Goal: Task Accomplishment & Management: Use online tool/utility

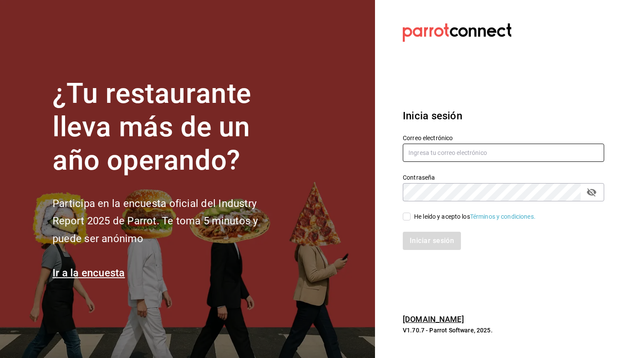
click at [472, 156] on input "text" at bounding box center [503, 153] width 201 height 18
type input "sebaxvp.svp@gmail.com"
click at [410, 212] on div "He leído y acepto los Términos y condiciones." at bounding box center [503, 217] width 201 height 10
click at [409, 219] on input "He leído y acepto los Términos y condiciones." at bounding box center [407, 217] width 8 height 8
checkbox input "true"
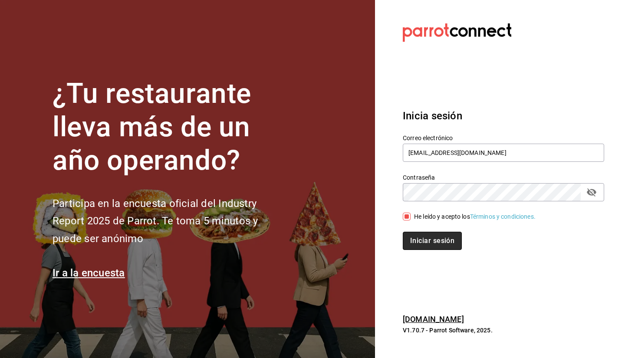
click at [434, 237] on button "Iniciar sesión" at bounding box center [432, 241] width 59 height 18
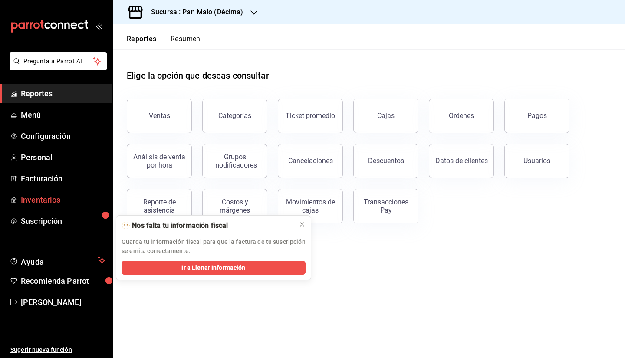
click at [30, 198] on span "Inventarios" at bounding box center [63, 200] width 85 height 12
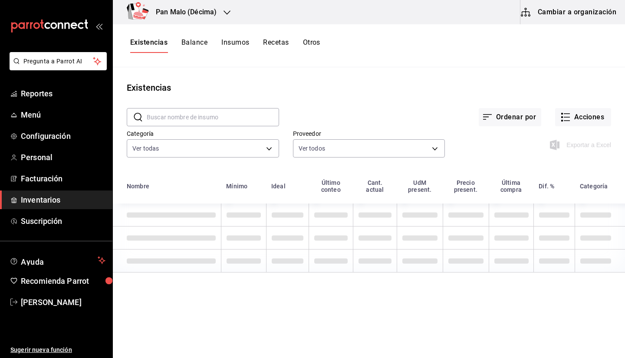
click at [179, 18] on div "Pan Malo (Décima)" at bounding box center [177, 12] width 114 height 24
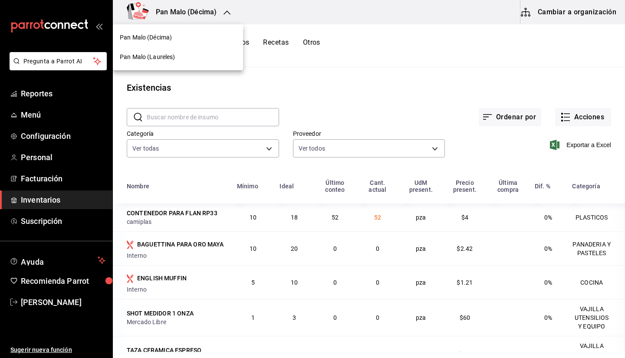
click at [149, 63] on div "Pan Malo (Laureles)" at bounding box center [178, 57] width 130 height 20
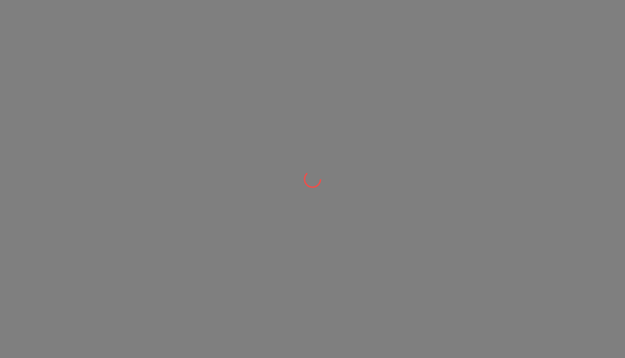
click at [582, 12] on div at bounding box center [312, 179] width 625 height 358
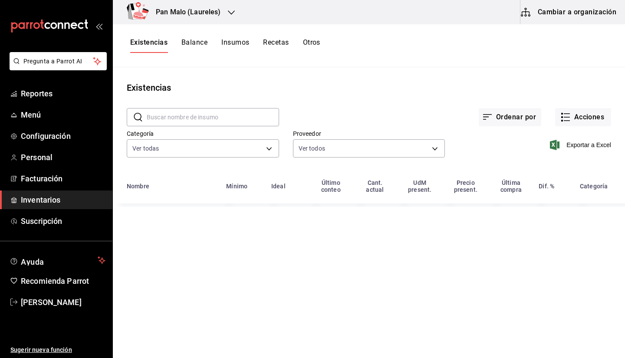
click at [596, 22] on button "Cambiar a organización" at bounding box center [570, 12] width 98 height 24
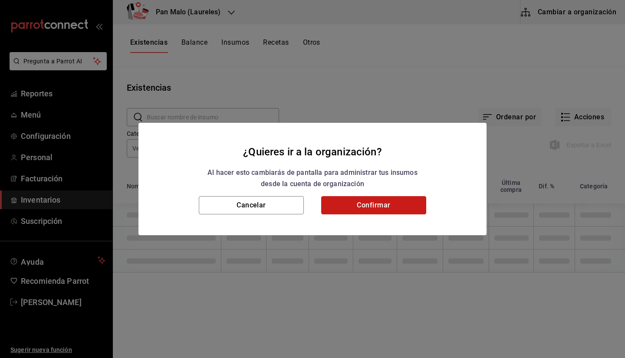
click at [399, 211] on button "Confirmar" at bounding box center [373, 205] width 105 height 18
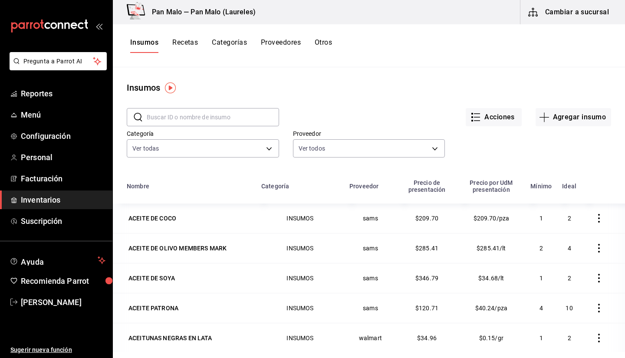
click at [332, 53] on button "Otros" at bounding box center [323, 45] width 17 height 15
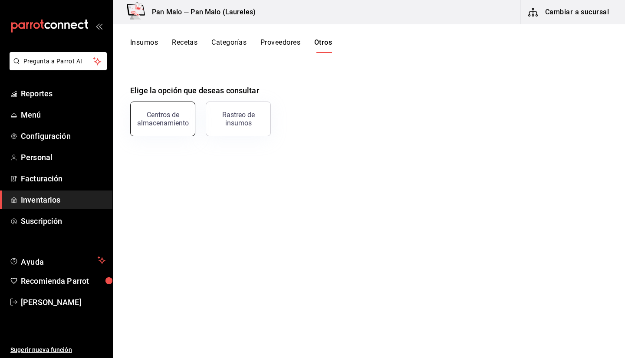
click at [180, 124] on div "Centros de almacenamiento" at bounding box center [163, 119] width 54 height 17
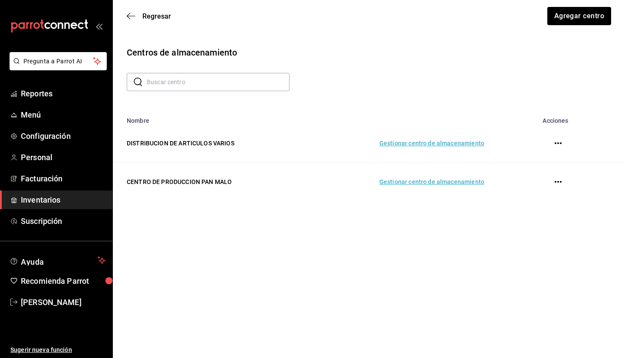
click at [426, 178] on td "Gestionar centro de almacenamiento" at bounding box center [401, 182] width 187 height 39
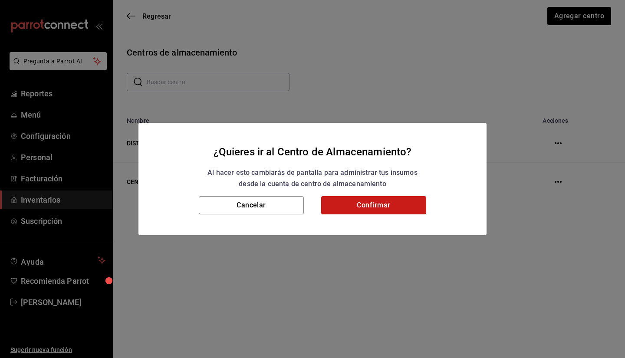
click at [390, 208] on button "Confirmar" at bounding box center [373, 205] width 105 height 18
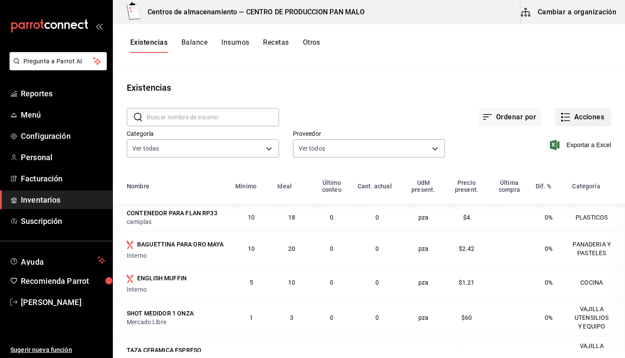
click at [581, 119] on button "Acciones" at bounding box center [583, 117] width 56 height 18
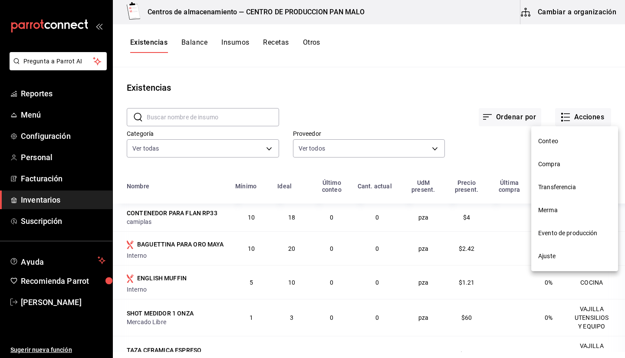
click at [554, 256] on span "Ajuste" at bounding box center [574, 256] width 73 height 9
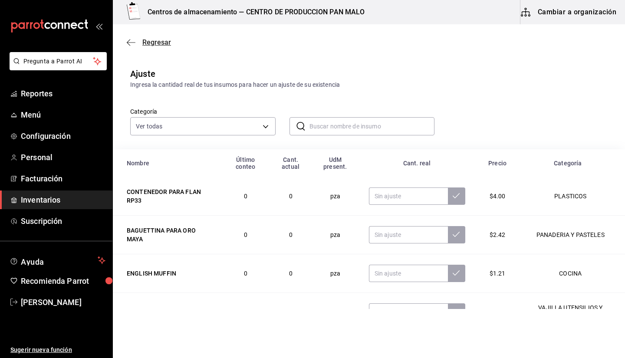
click at [131, 43] on icon "button" at bounding box center [131, 43] width 9 height 8
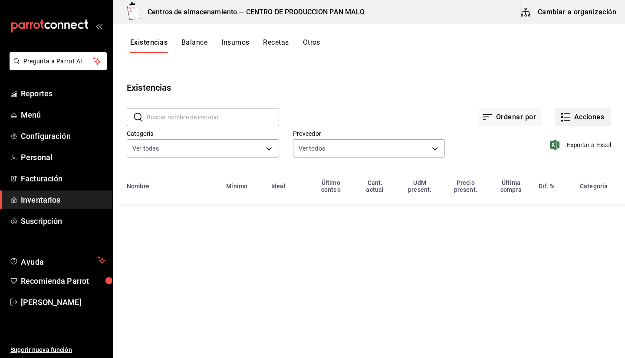
click at [584, 112] on button "Acciones" at bounding box center [583, 117] width 56 height 18
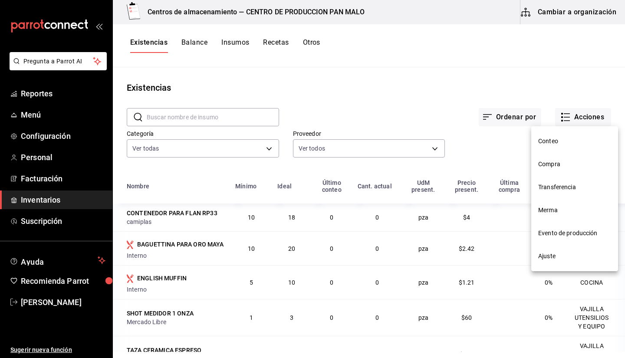
click at [581, 228] on li "Evento de producción" at bounding box center [575, 233] width 87 height 23
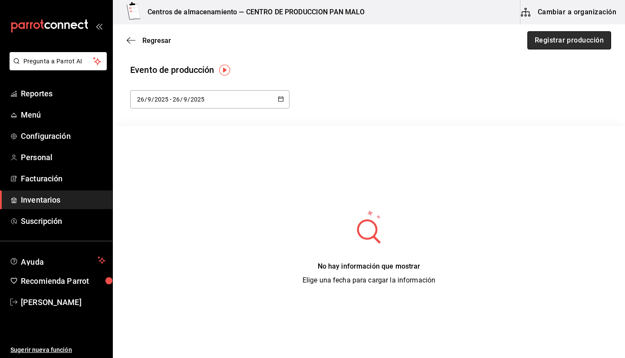
click at [539, 45] on button "Registrar producción" at bounding box center [570, 40] width 84 height 18
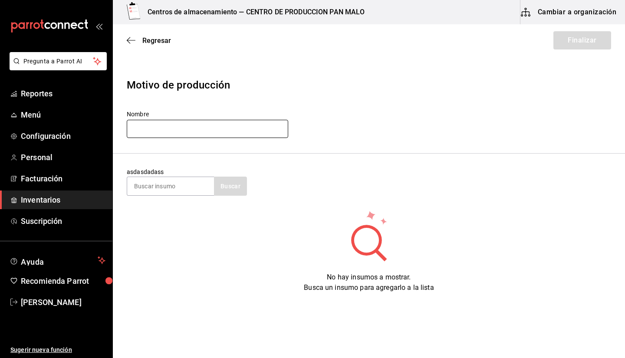
click at [240, 132] on input "text" at bounding box center [208, 129] width 162 height 18
type input "P"
type input "Produccion [DATE]"
click at [138, 185] on input at bounding box center [170, 186] width 87 height 18
click at [172, 182] on input at bounding box center [170, 186] width 87 height 18
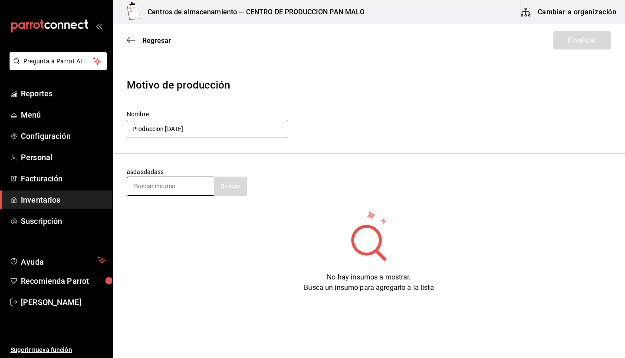
click at [172, 182] on input at bounding box center [170, 186] width 87 height 18
click at [279, 301] on div "Motivo de producción Nombre Produccion [DATE] asdasdadass Buscar No hay insumos…" at bounding box center [369, 183] width 512 height 240
click at [203, 184] on input at bounding box center [170, 186] width 87 height 18
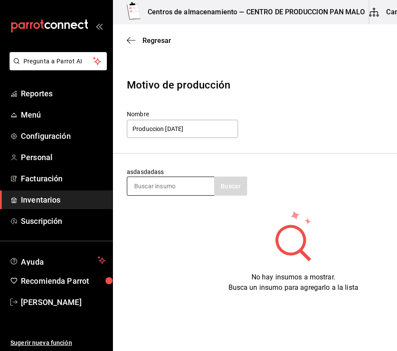
click at [154, 193] on input at bounding box center [170, 186] width 87 height 18
type input "baguette"
click at [229, 182] on button "Buscar" at bounding box center [230, 186] width 33 height 19
click at [189, 190] on input "baguette" at bounding box center [170, 186] width 87 height 18
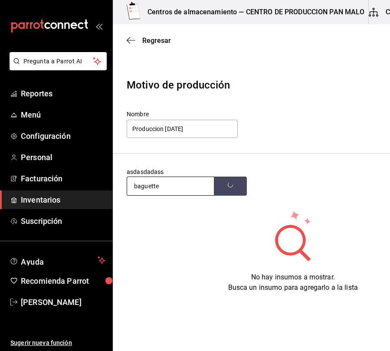
click at [189, 190] on input "baguette" at bounding box center [170, 186] width 87 height 18
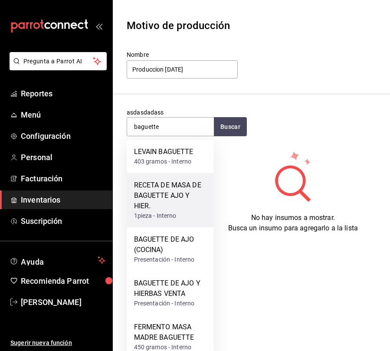
scroll to position [62, 0]
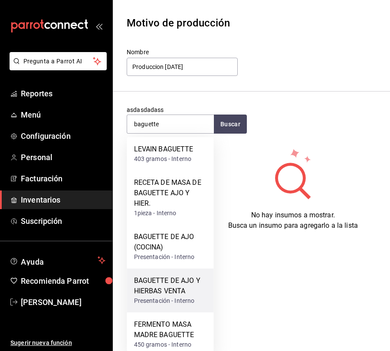
click at [162, 294] on div "BAGUETTE DE AJO Y HIERBAS VENTA" at bounding box center [170, 286] width 73 height 21
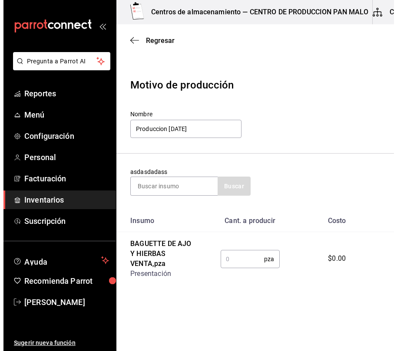
scroll to position [0, 0]
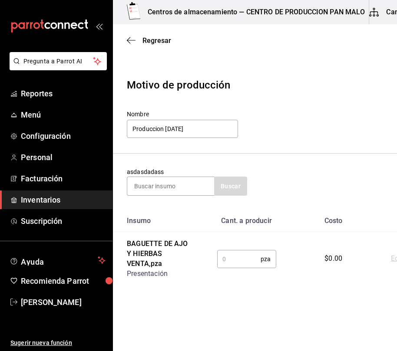
click at [225, 265] on input "text" at bounding box center [239, 259] width 44 height 17
type input "25"
click at [182, 187] on input at bounding box center [170, 186] width 87 height 18
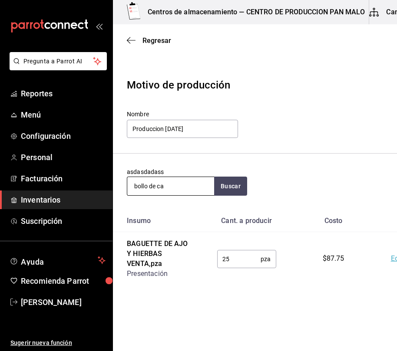
type input "bollo de ca"
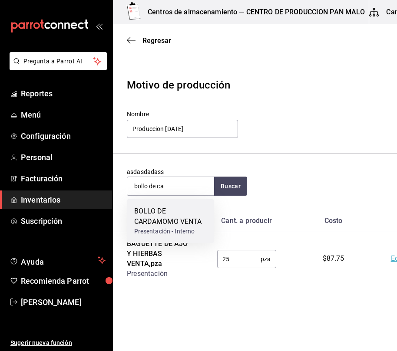
click at [170, 208] on div "BOLLO DE CARDAMOMO VENTA" at bounding box center [170, 216] width 73 height 21
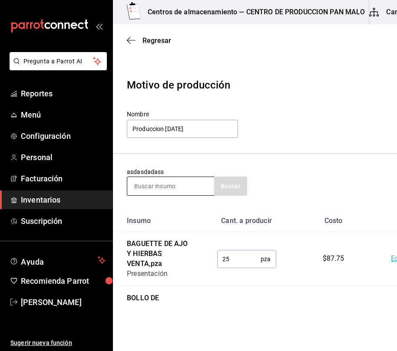
click at [186, 189] on input at bounding box center [170, 186] width 87 height 18
click at [320, 261] on div "$87.75" at bounding box center [333, 259] width 59 height 10
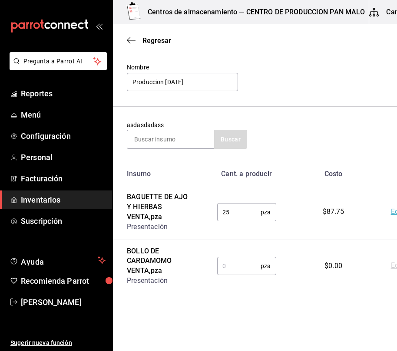
scroll to position [52, 0]
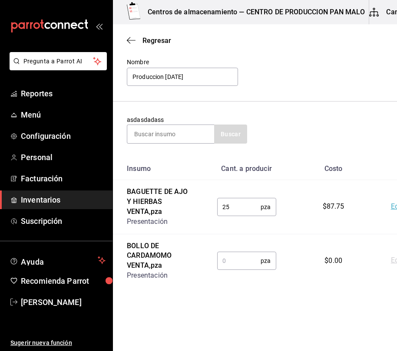
click at [242, 266] on input "text" at bounding box center [239, 260] width 44 height 17
type input "7"
click at [178, 132] on input at bounding box center [170, 134] width 87 height 18
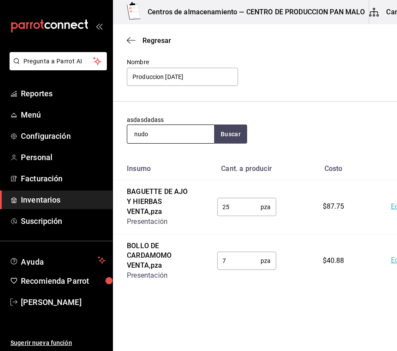
type input "nudo"
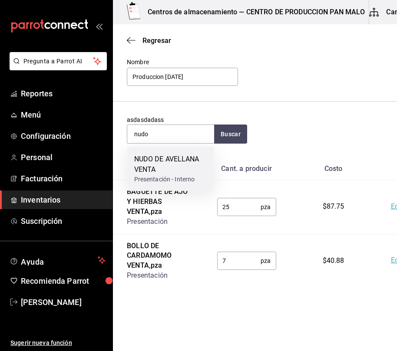
click at [185, 152] on div "NUDO DE AVELLANA VENTA Presentación - Interno" at bounding box center [170, 169] width 87 height 44
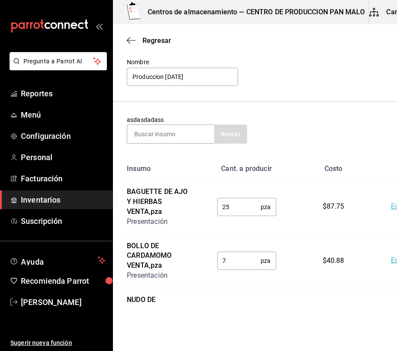
scroll to position [106, 0]
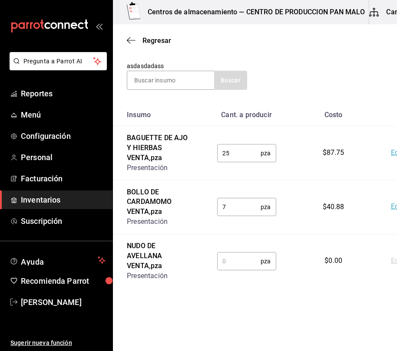
click at [235, 266] on input "text" at bounding box center [239, 261] width 44 height 17
type input "35"
click at [176, 80] on input at bounding box center [170, 80] width 87 height 18
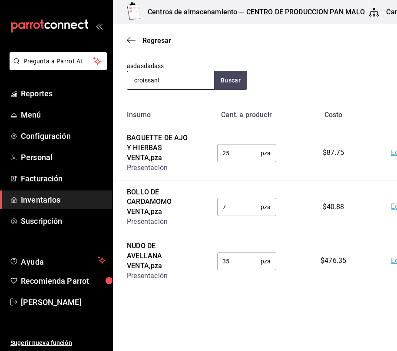
type input "croissant"
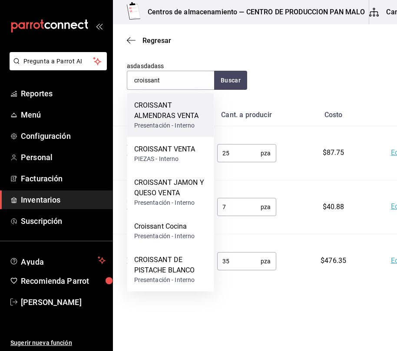
click at [187, 116] on div "CROISSANT ALMENDRAS VENTA" at bounding box center [170, 110] width 73 height 21
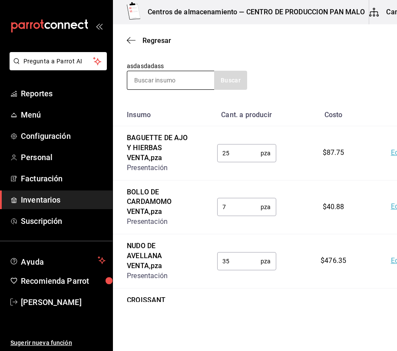
scroll to position [160, 0]
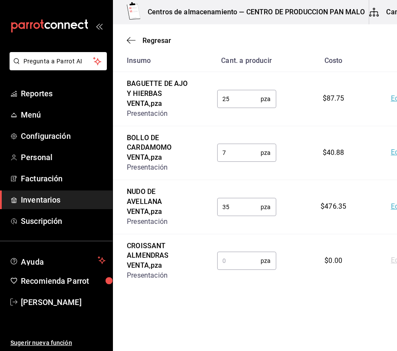
click at [229, 258] on input "text" at bounding box center [239, 260] width 44 height 17
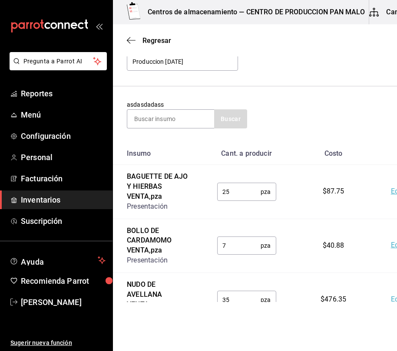
scroll to position [67, 0]
type input "15"
click at [179, 120] on input at bounding box center [170, 119] width 87 height 18
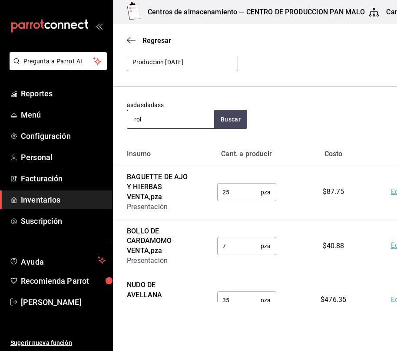
type input "rol"
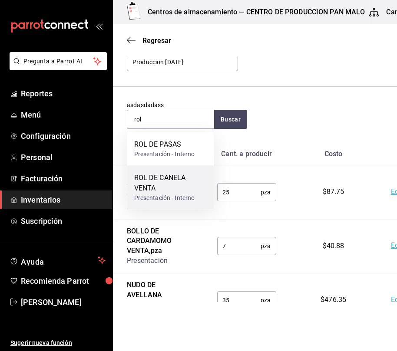
click at [154, 180] on div "ROL DE CANELA VENTA" at bounding box center [170, 183] width 73 height 21
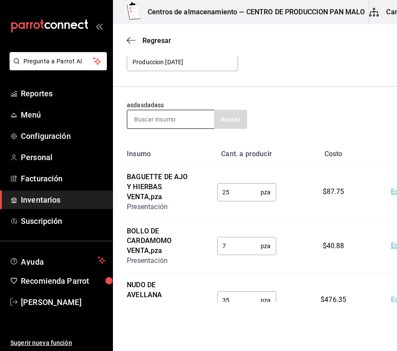
click at [175, 119] on input at bounding box center [170, 119] width 87 height 18
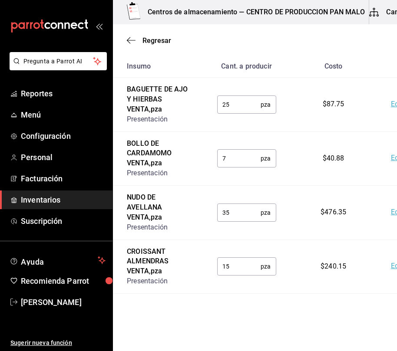
scroll to position [204, 0]
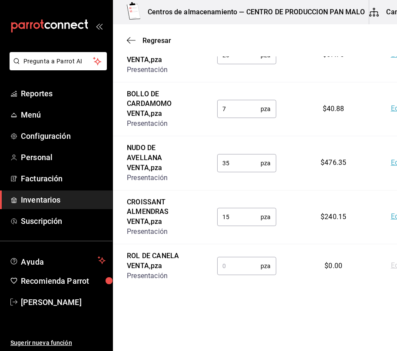
click at [252, 268] on input "text" at bounding box center [239, 266] width 44 height 17
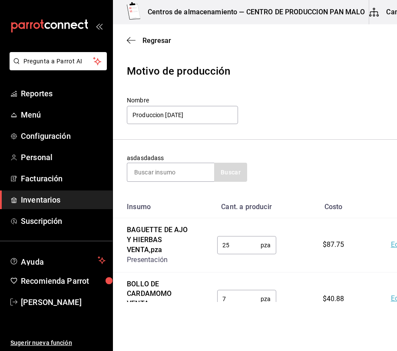
scroll to position [0, 0]
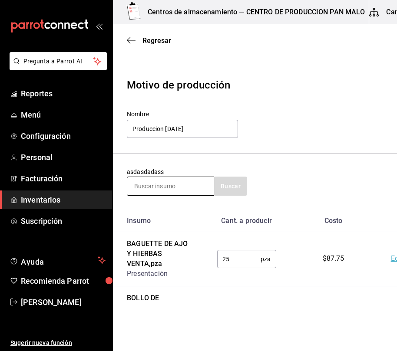
type input "30"
click at [164, 187] on input at bounding box center [170, 186] width 87 height 18
type input "polvoron"
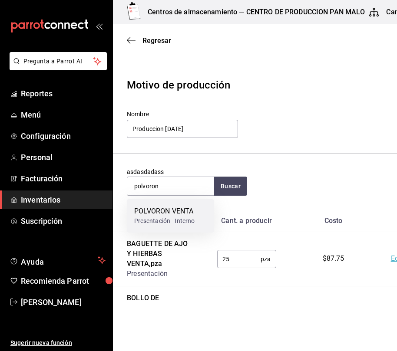
click at [179, 214] on div "POLVORON VENTA" at bounding box center [164, 211] width 61 height 10
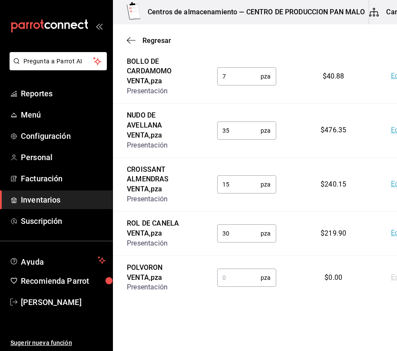
scroll to position [248, 0]
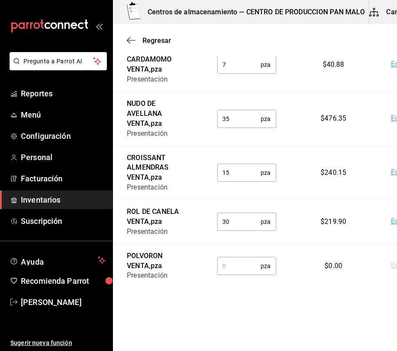
click at [234, 258] on input "text" at bounding box center [239, 266] width 44 height 17
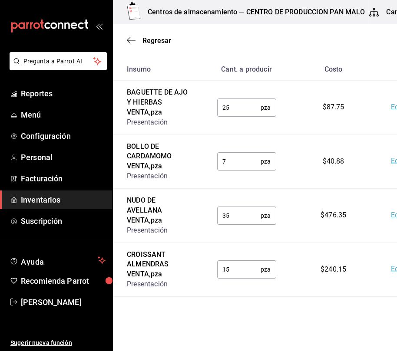
scroll to position [0, 0]
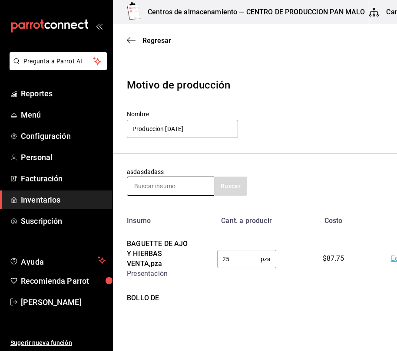
type input "16"
click at [176, 190] on input at bounding box center [170, 186] width 87 height 18
type input "elote"
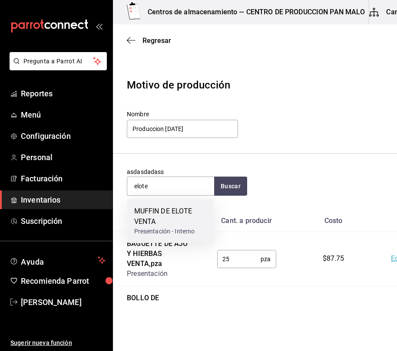
click at [192, 220] on div "MUFFIN DE ELOTE VENTA" at bounding box center [170, 216] width 73 height 21
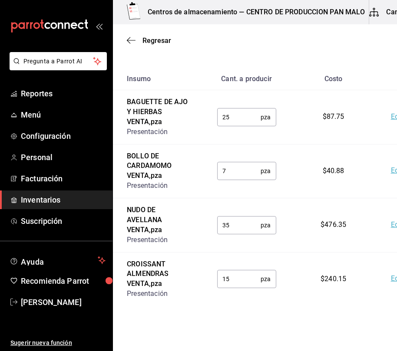
scroll to position [293, 0]
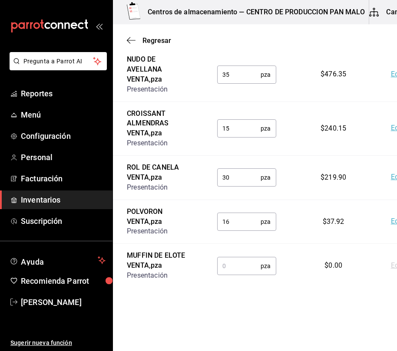
click at [236, 268] on input "text" at bounding box center [239, 266] width 44 height 17
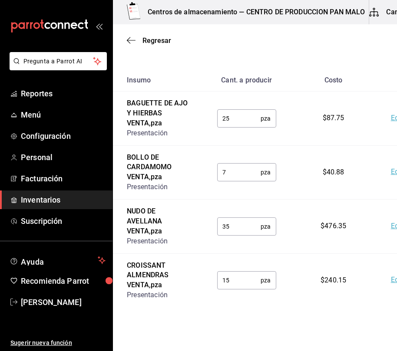
scroll to position [0, 0]
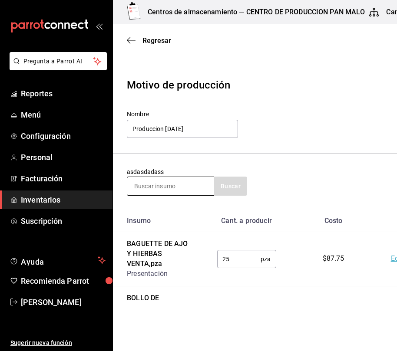
type input "12"
click at [185, 179] on input at bounding box center [170, 186] width 87 height 18
type input "naranja"
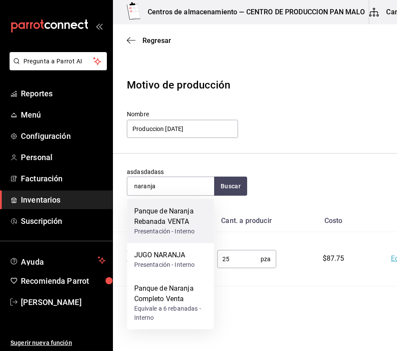
click at [189, 220] on div "Panque de Naranja Rebanada VENTA" at bounding box center [170, 216] width 73 height 21
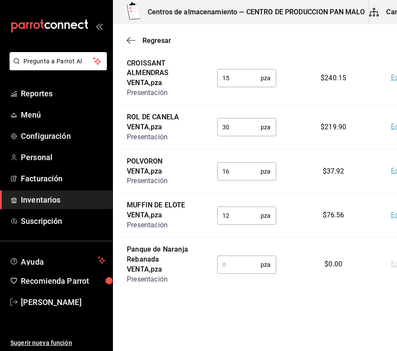
scroll to position [347, 0]
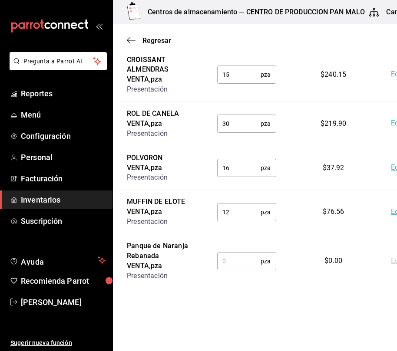
click at [234, 261] on input "text" at bounding box center [239, 261] width 44 height 17
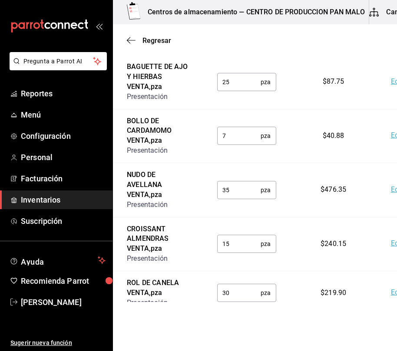
scroll to position [0, 0]
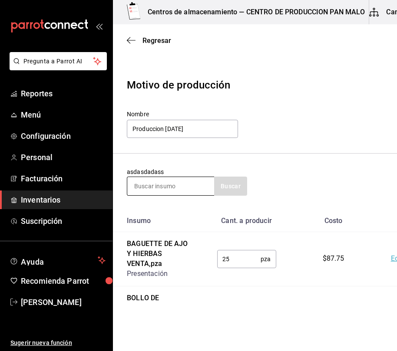
type input "18"
click at [165, 185] on input at bounding box center [170, 186] width 87 height 18
type input "zanaho"
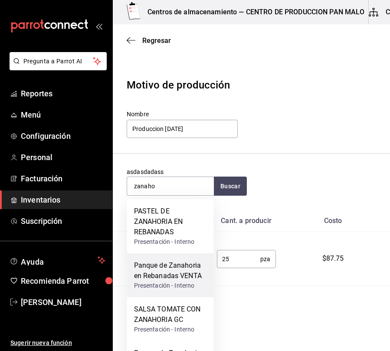
click at [192, 281] on div "Panque de Zanahoria en Rebanadas VENTA" at bounding box center [170, 271] width 73 height 21
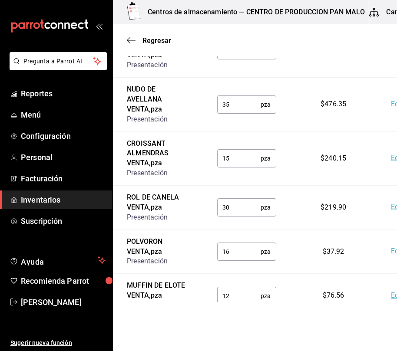
scroll to position [411, 0]
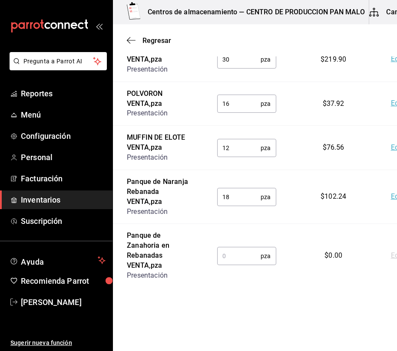
click at [231, 255] on input "text" at bounding box center [239, 256] width 44 height 17
type input "36"
click at [172, 220] on td "Panque de [PERSON_NAME] VENTA , pza Presentación" at bounding box center [158, 197] width 90 height 54
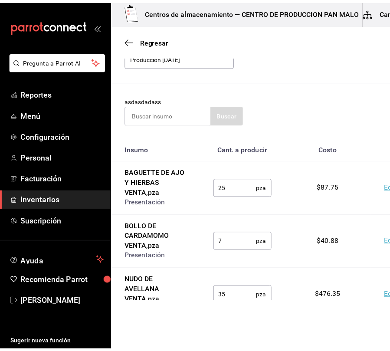
scroll to position [0, 0]
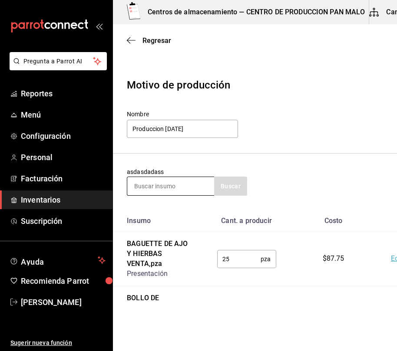
click at [162, 185] on input at bounding box center [170, 186] width 87 height 18
type input "platano"
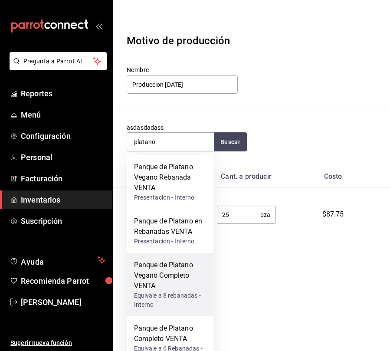
scroll to position [66, 0]
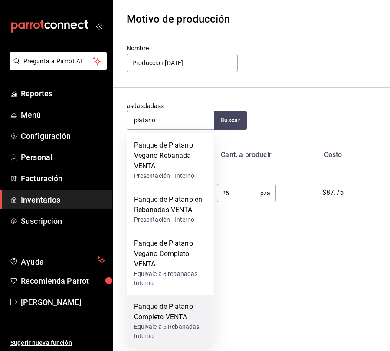
click at [176, 329] on div "Equivale a 6 Rebanadas - Interno" at bounding box center [170, 332] width 73 height 18
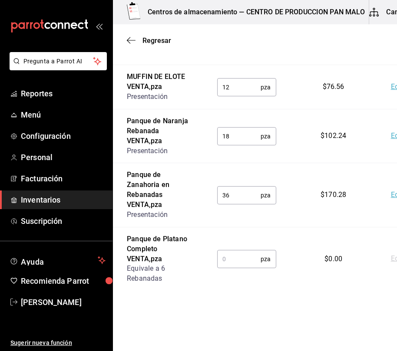
scroll to position [475, 0]
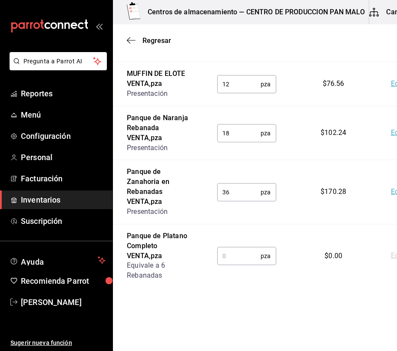
click at [233, 253] on input "text" at bounding box center [239, 256] width 44 height 17
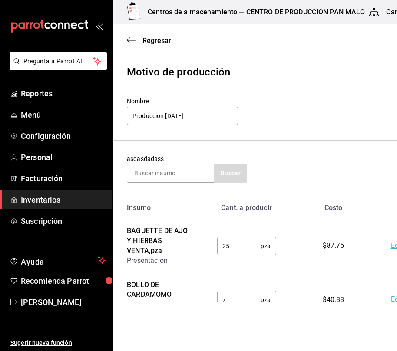
scroll to position [0, 0]
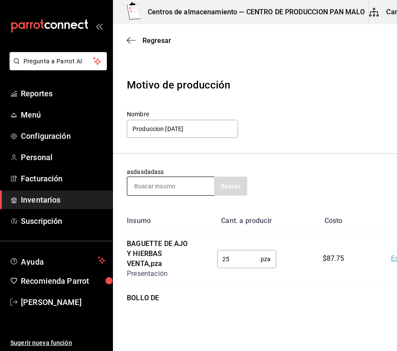
type input "18"
click at [173, 185] on input at bounding box center [170, 186] width 87 height 18
type input "o"
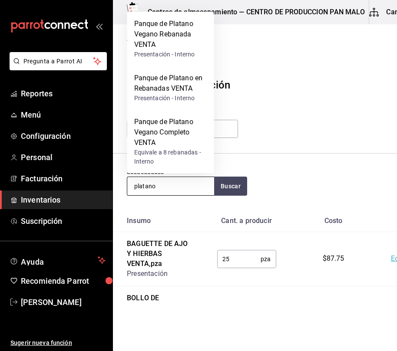
type input "platano"
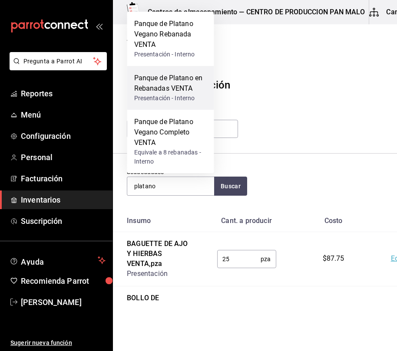
click at [168, 93] on div "Panque de Platano en Rebanadas VENTA" at bounding box center [170, 83] width 73 height 21
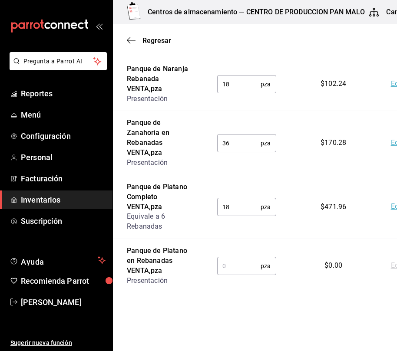
scroll to position [528, 0]
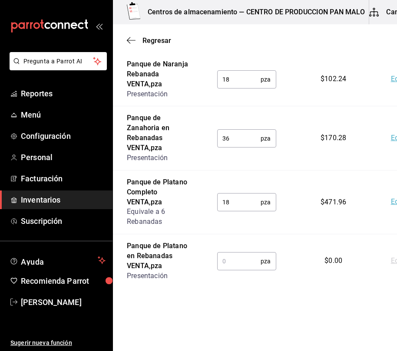
click at [228, 262] on input "text" at bounding box center [239, 261] width 44 height 17
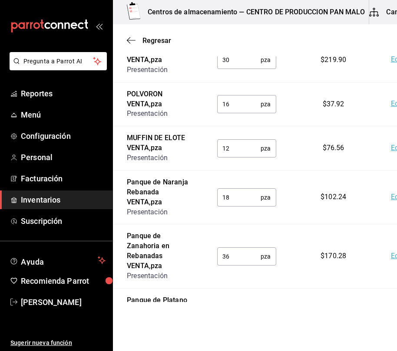
scroll to position [0, 0]
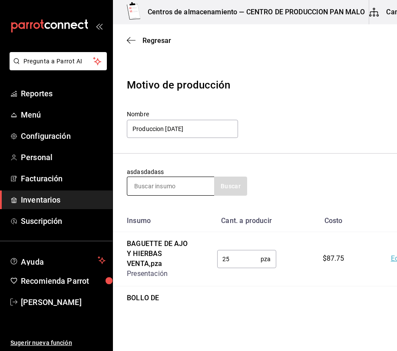
type input "24"
click at [169, 183] on input at bounding box center [170, 186] width 87 height 18
click at [184, 188] on input at bounding box center [170, 186] width 87 height 18
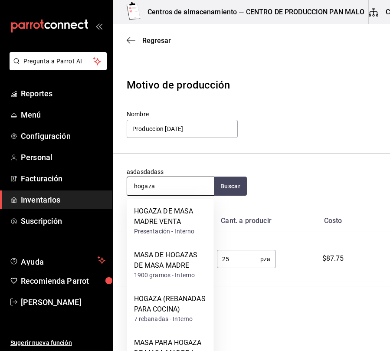
click at [172, 190] on input "hogaza" at bounding box center [170, 186] width 87 height 18
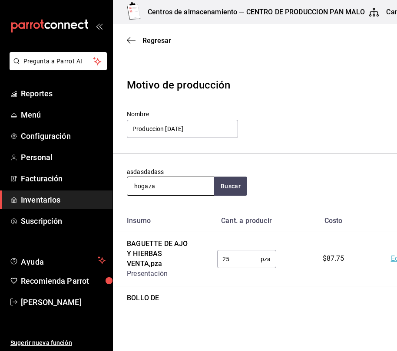
type input "hogaza"
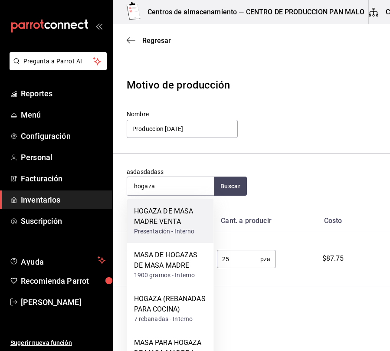
click at [182, 230] on div "Presentación - Interno" at bounding box center [170, 231] width 73 height 9
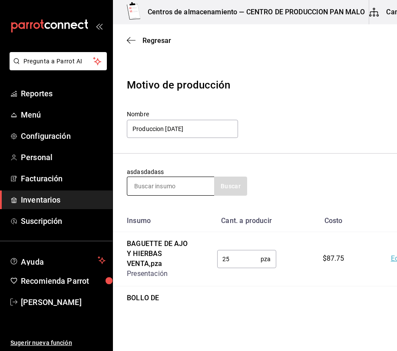
click at [194, 188] on input at bounding box center [170, 186] width 87 height 18
type input "concha"
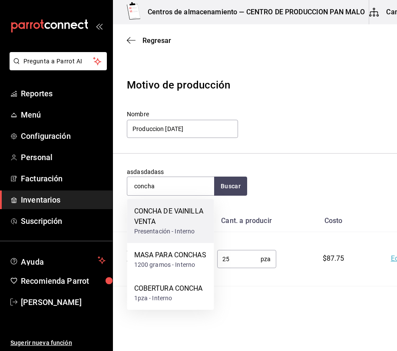
click at [194, 220] on div "CONCHA DE VAINILLA VENTA" at bounding box center [170, 216] width 73 height 21
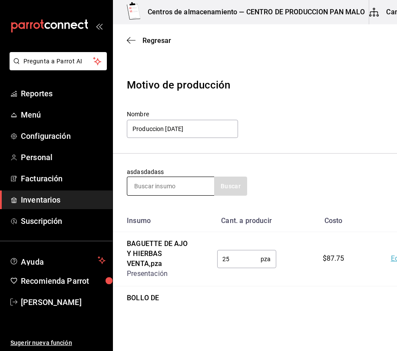
click at [178, 182] on input at bounding box center [170, 186] width 87 height 18
type input "caja"
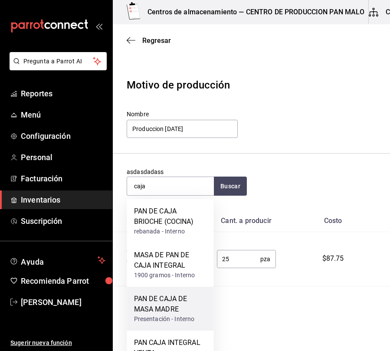
click at [185, 302] on div "PAN DE CAJA DE MASA MADRE" at bounding box center [170, 304] width 73 height 21
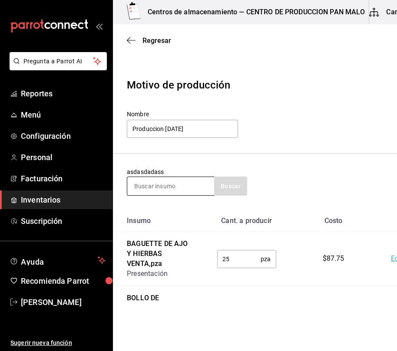
click at [196, 190] on input at bounding box center [170, 186] width 87 height 18
click at [168, 189] on input at bounding box center [170, 186] width 87 height 18
type input "integral"
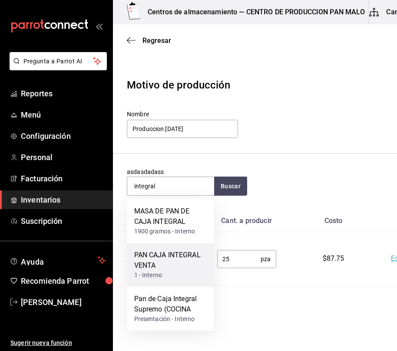
click at [160, 272] on div "1 - Interno" at bounding box center [170, 275] width 73 height 9
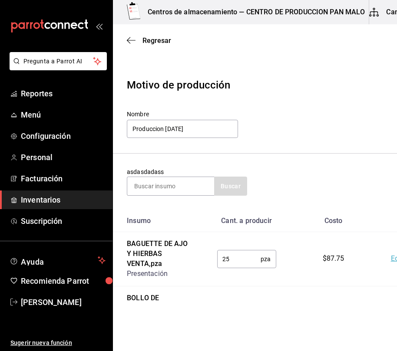
click at [178, 273] on div "Presentación" at bounding box center [158, 274] width 63 height 10
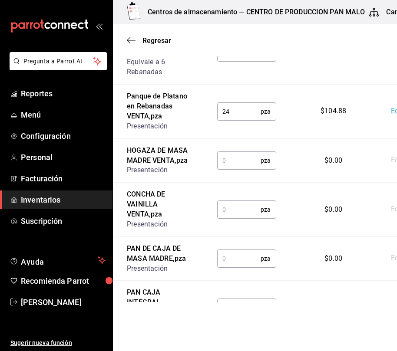
scroll to position [680, 0]
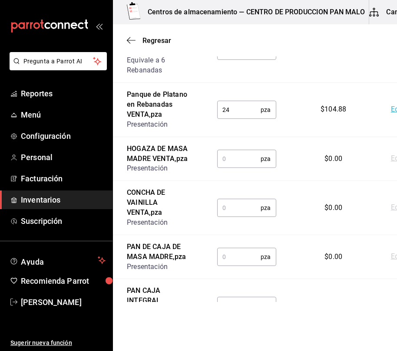
click at [234, 163] on input "text" at bounding box center [239, 158] width 44 height 17
type input "4"
click at [226, 216] on input "text" at bounding box center [239, 207] width 44 height 17
click at [224, 258] on input "text" at bounding box center [239, 256] width 44 height 17
click at [223, 217] on input "32" at bounding box center [239, 207] width 44 height 17
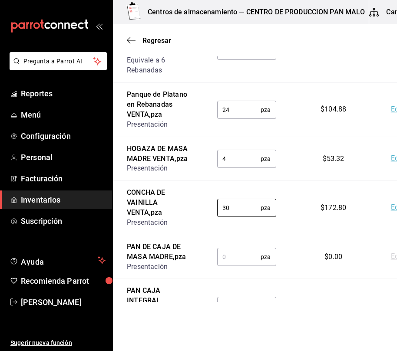
type input "30"
click at [225, 266] on input "text" at bounding box center [239, 256] width 44 height 17
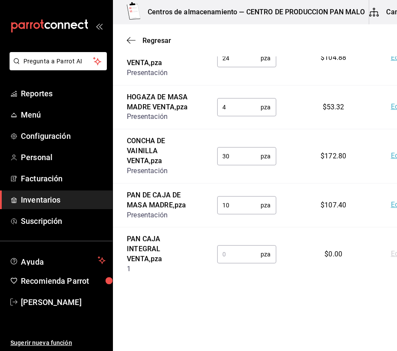
scroll to position [735, 0]
type input "10"
click at [242, 263] on input "text" at bounding box center [239, 254] width 44 height 17
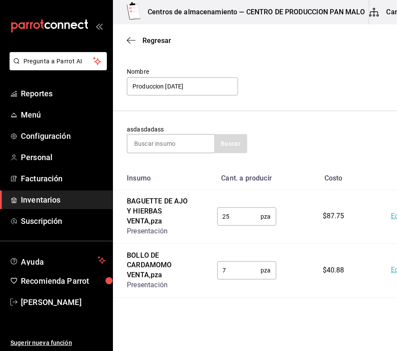
scroll to position [0, 0]
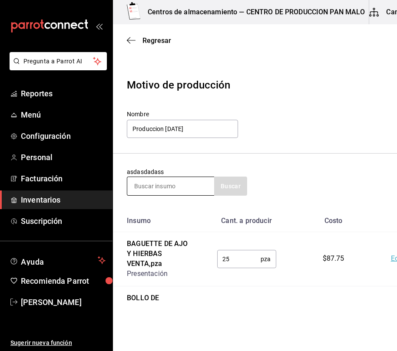
type input "4"
click at [159, 181] on input at bounding box center [170, 186] width 87 height 18
type input "[PERSON_NAME]"
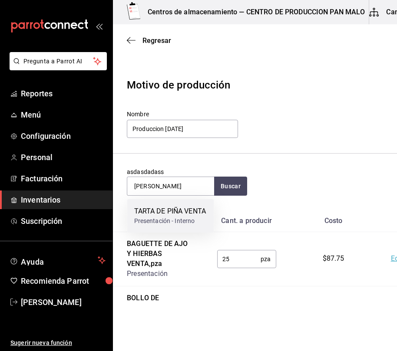
click at [182, 213] on div "TARTA DE PIÑA VENTA" at bounding box center [170, 211] width 72 height 10
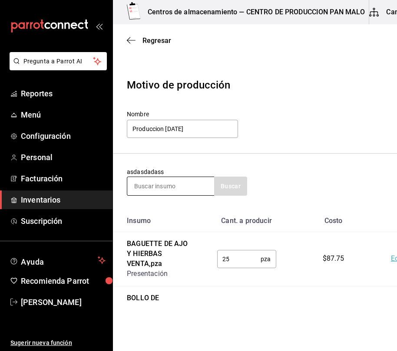
click at [191, 188] on input at bounding box center [170, 186] width 87 height 18
type input "tarta de manzana"
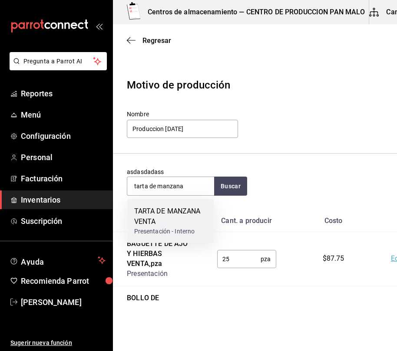
click at [175, 211] on div "TARTA DE MANZANA VENTA" at bounding box center [170, 216] width 73 height 21
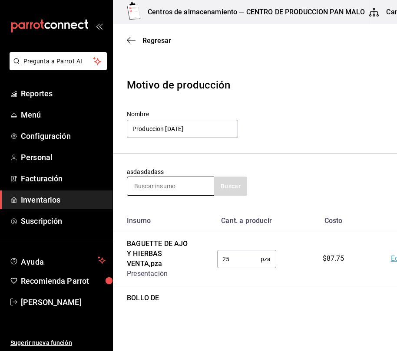
click at [191, 187] on input at bounding box center [170, 186] width 87 height 18
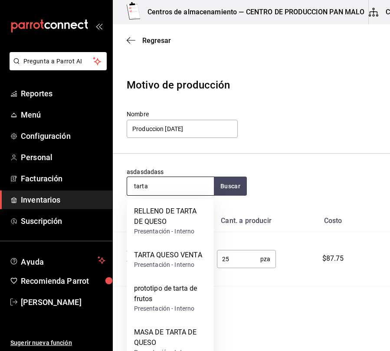
type input "tarta"
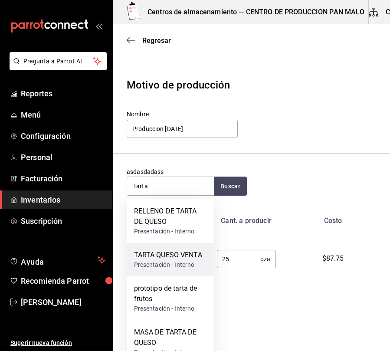
click at [165, 271] on div "TARTA QUESO VENTA Presentación - Interno" at bounding box center [170, 259] width 87 height 33
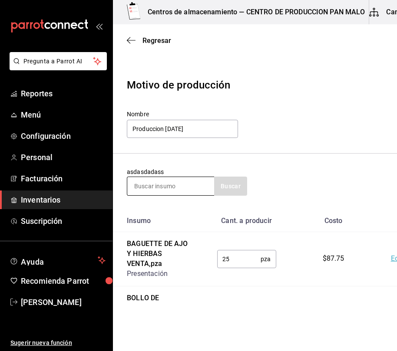
click at [153, 186] on input at bounding box center [170, 186] width 87 height 18
type input "c"
type input "pan muerto"
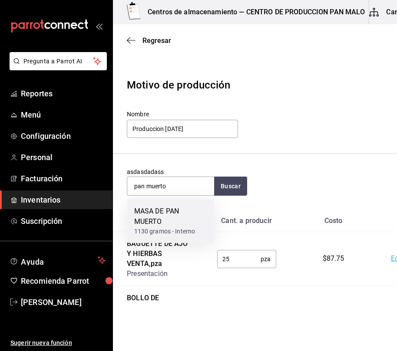
click at [154, 225] on div "MASA DE PAN MUERTO" at bounding box center [170, 216] width 73 height 21
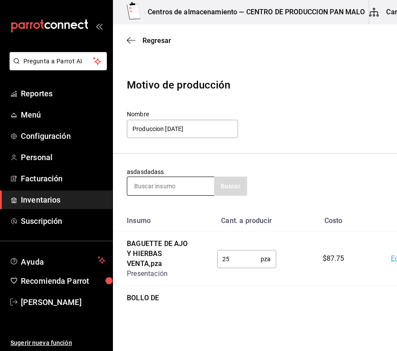
click at [171, 190] on input at bounding box center [170, 186] width 87 height 18
type input "chocolatin"
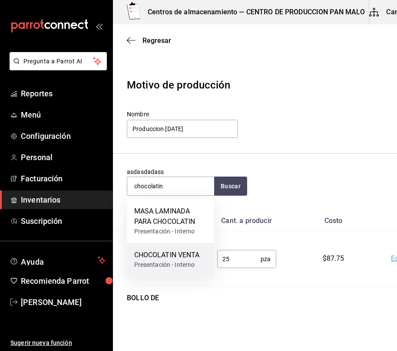
click at [161, 256] on div "CHOCOLATIN VENTA" at bounding box center [167, 255] width 66 height 10
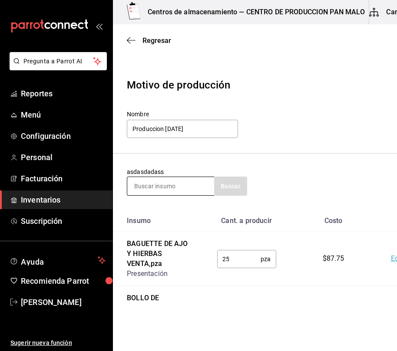
click at [178, 189] on input at bounding box center [170, 186] width 87 height 18
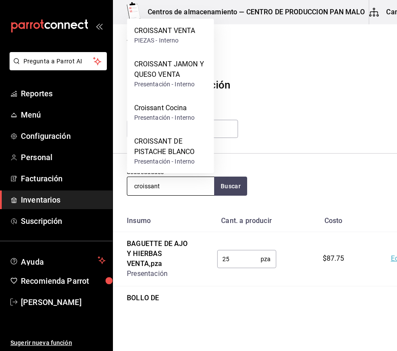
type input "croissant"
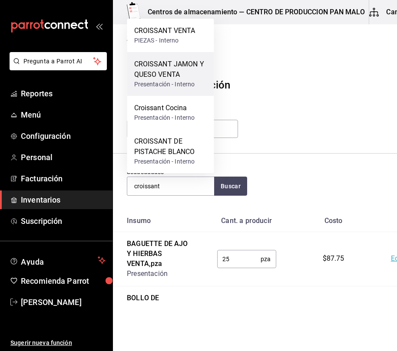
click at [177, 65] on div "CROISSANT JAMON Y QUESO VENTA" at bounding box center [170, 69] width 73 height 21
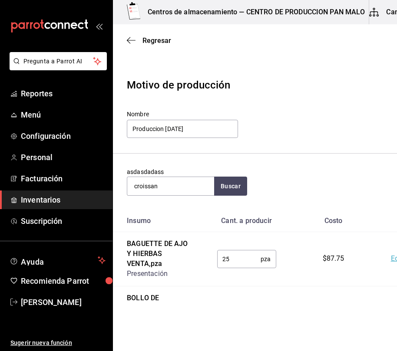
type input "croissan"
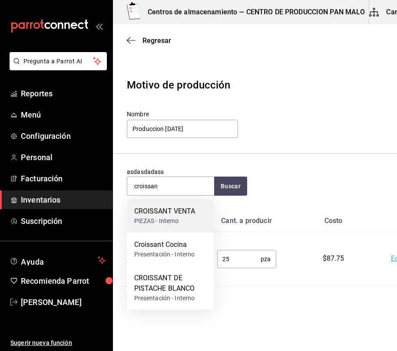
click at [175, 223] on div "PIEZAS - Interno" at bounding box center [164, 221] width 61 height 9
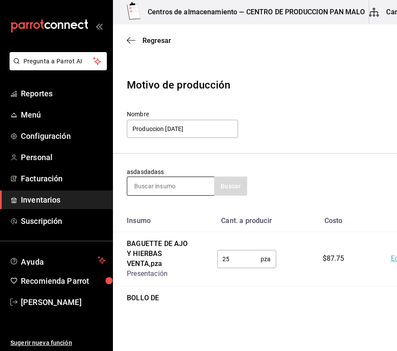
click at [179, 186] on input at bounding box center [170, 186] width 87 height 18
click at [180, 182] on input "caf" at bounding box center [170, 186] width 87 height 18
type input "café"
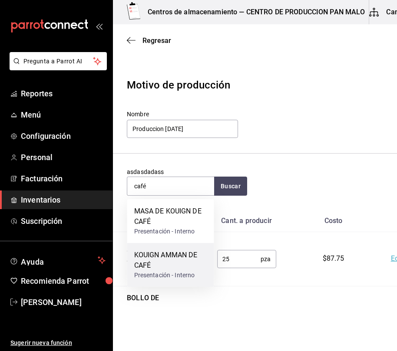
click at [177, 264] on div "KOUIGN AMMAN DE CAFÉ" at bounding box center [170, 260] width 73 height 21
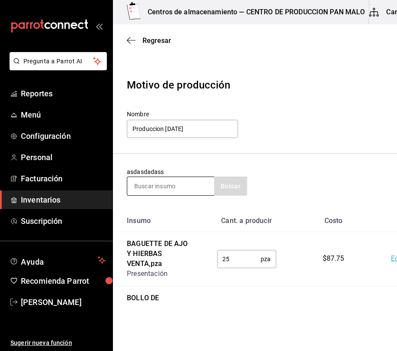
click at [181, 183] on input at bounding box center [170, 186] width 87 height 18
type input "nido"
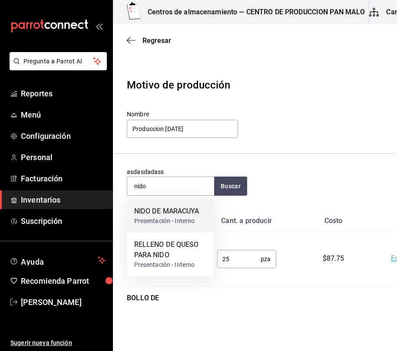
click at [194, 215] on div "NIDO DE MARACUYA" at bounding box center [166, 211] width 65 height 10
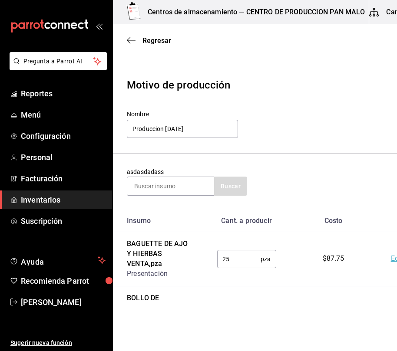
click at [189, 176] on div "asdasdadass Buscar" at bounding box center [187, 182] width 120 height 28
click at [187, 178] on input at bounding box center [170, 186] width 87 height 18
type input "suizo"
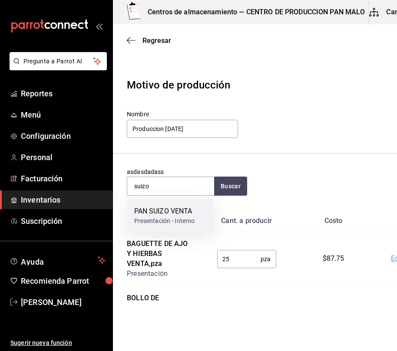
click at [177, 211] on div "PAN SUIZO VENTA" at bounding box center [164, 211] width 61 height 10
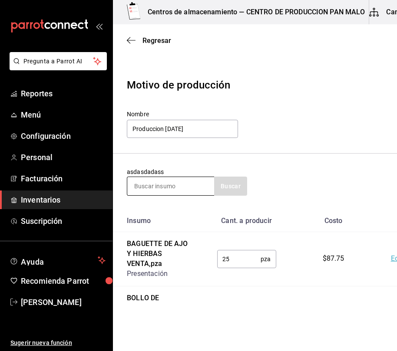
click at [179, 189] on input at bounding box center [170, 186] width 87 height 18
click at [145, 167] on section "asdasdadass Buscar" at bounding box center [293, 182] width 361 height 56
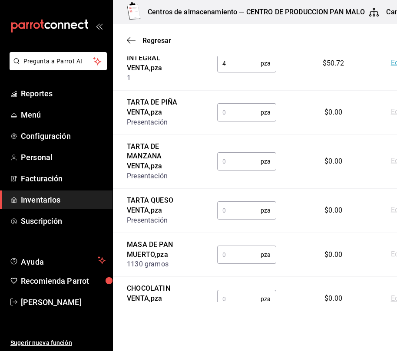
scroll to position [924, 0]
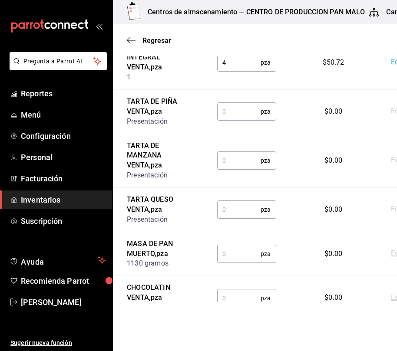
click at [237, 120] on input "text" at bounding box center [239, 111] width 44 height 17
type input "15"
click at [232, 169] on input "text" at bounding box center [239, 160] width 44 height 17
type input "25"
click at [237, 218] on input "text" at bounding box center [239, 209] width 44 height 17
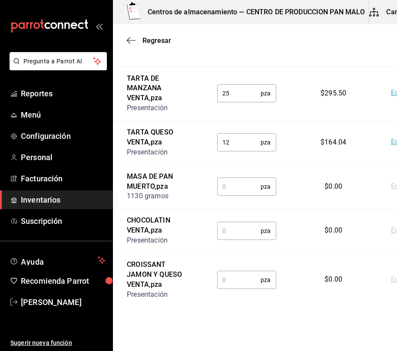
scroll to position [992, 0]
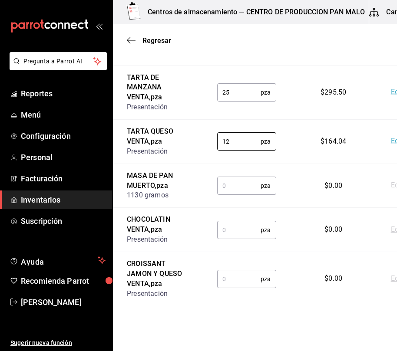
type input "12"
click at [241, 195] on input "text" at bounding box center [239, 185] width 44 height 17
type input "5"
click at [239, 239] on input "text" at bounding box center [239, 229] width 44 height 17
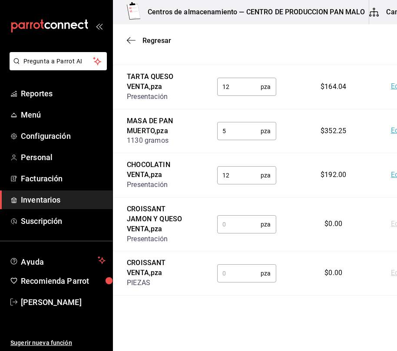
scroll to position [1049, 0]
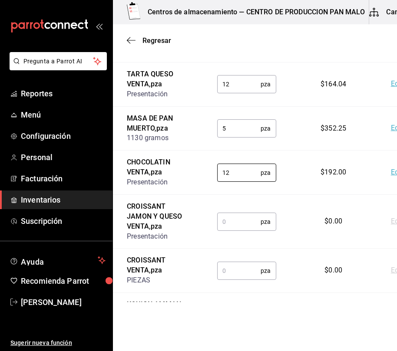
type input "12"
click at [220, 231] on input "text" at bounding box center [239, 221] width 44 height 17
click at [221, 231] on input "text" at bounding box center [239, 221] width 44 height 17
type input "16"
click at [236, 278] on input "text" at bounding box center [239, 270] width 44 height 17
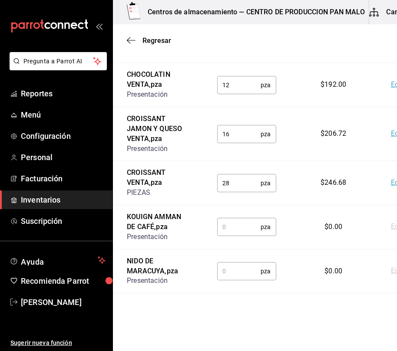
scroll to position [1138, 0]
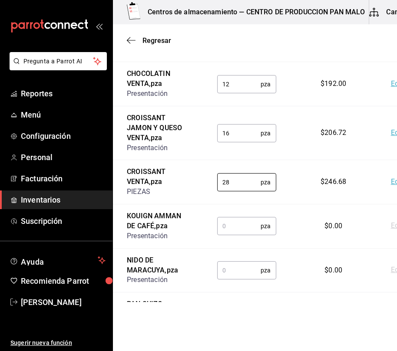
type input "28"
click at [236, 235] on input "text" at bounding box center [239, 226] width 44 height 17
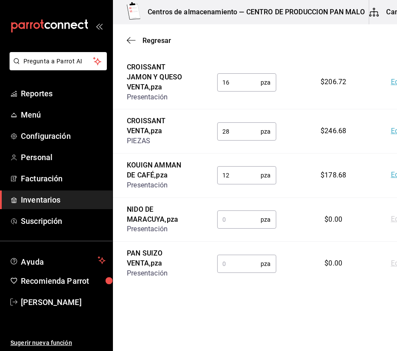
scroll to position [1189, 0]
type input "12"
click at [229, 221] on input "text" at bounding box center [239, 219] width 44 height 17
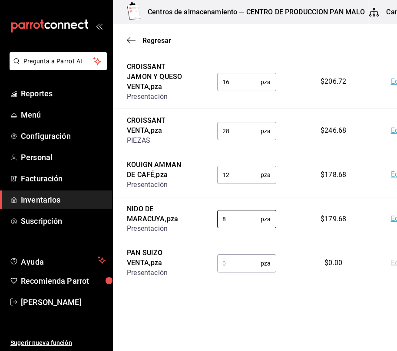
type input "8"
click at [237, 272] on input "text" at bounding box center [239, 263] width 44 height 17
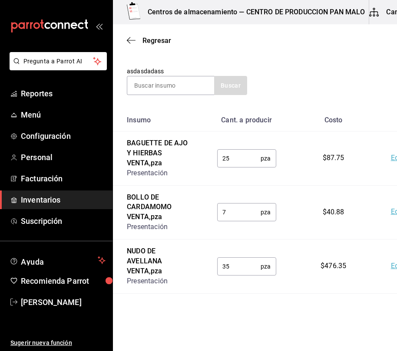
scroll to position [0, 0]
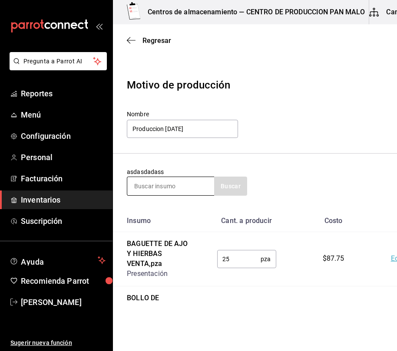
type input "16"
click at [197, 189] on input at bounding box center [170, 186] width 87 height 18
type input "hojaldre"
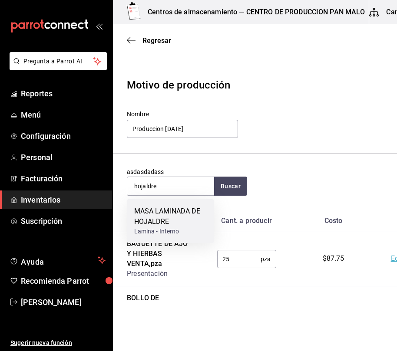
click at [198, 214] on div "MASA LAMINADA DE HOJALDRE" at bounding box center [170, 216] width 73 height 21
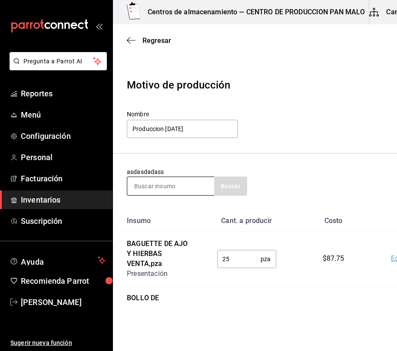
click at [177, 187] on input at bounding box center [170, 186] width 87 height 18
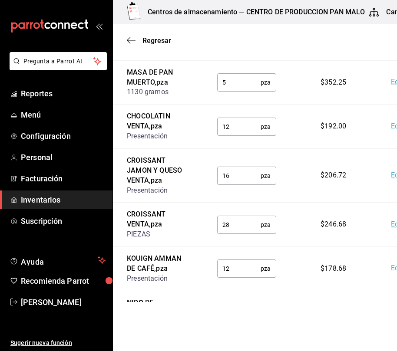
scroll to position [1240, 0]
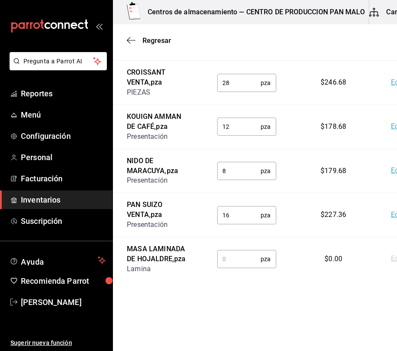
click at [234, 261] on input "text" at bounding box center [239, 259] width 44 height 17
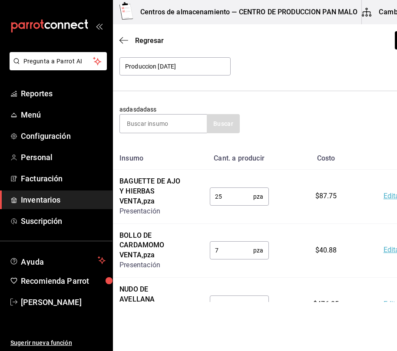
scroll to position [0, 76]
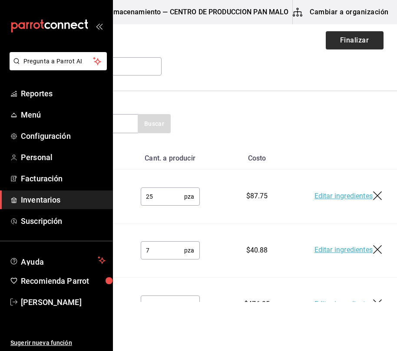
type input "15"
click at [363, 42] on button "Finalizar" at bounding box center [355, 40] width 58 height 18
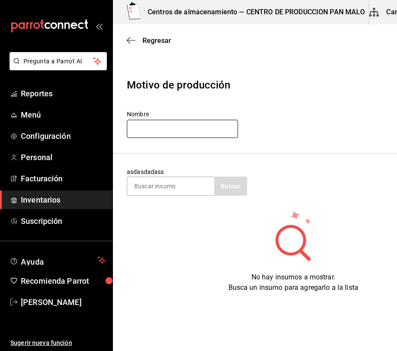
click at [163, 129] on input "text" at bounding box center [182, 129] width 111 height 18
type input "produccion [DATE]"
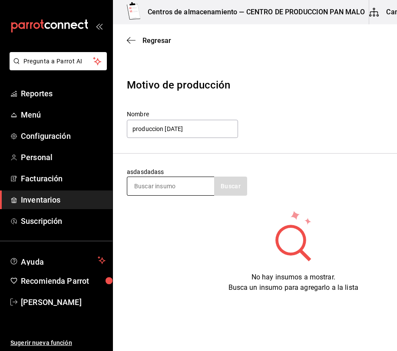
click at [151, 187] on input at bounding box center [170, 186] width 87 height 18
click at [193, 186] on input at bounding box center [170, 186] width 87 height 18
type input "m"
type input "hamb"
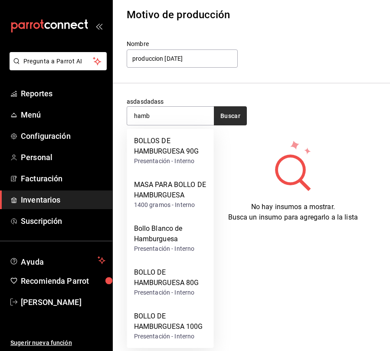
scroll to position [71, 0]
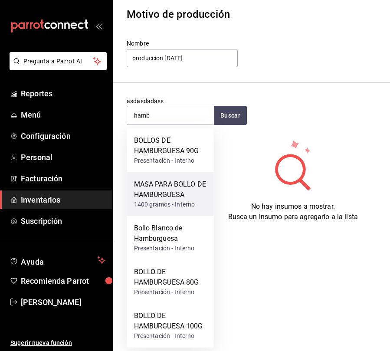
click at [186, 201] on div "1400 gramos - Interno" at bounding box center [170, 204] width 73 height 9
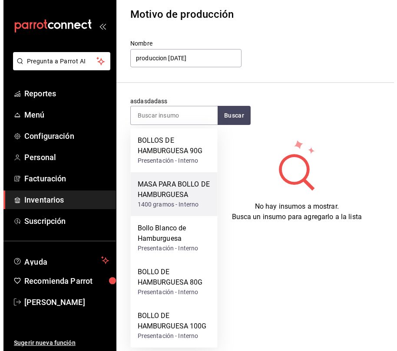
scroll to position [0, 0]
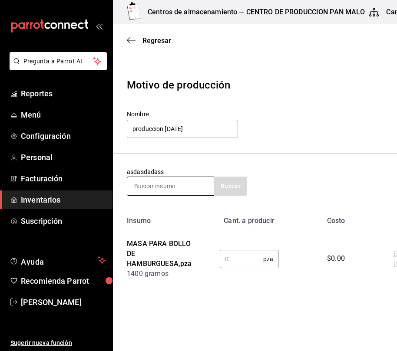
click at [186, 179] on input at bounding box center [170, 186] width 87 height 18
click at [175, 188] on input at bounding box center [170, 186] width 87 height 18
click at [224, 260] on input "text" at bounding box center [242, 259] width 44 height 17
click at [236, 262] on input "text" at bounding box center [242, 259] width 44 height 17
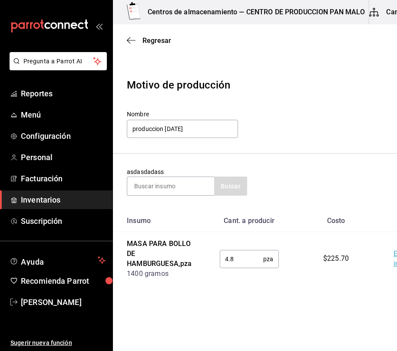
click at [242, 260] on input "4.8" at bounding box center [242, 259] width 44 height 17
type input "4"
type input "1.7"
click at [172, 183] on input at bounding box center [170, 186] width 87 height 18
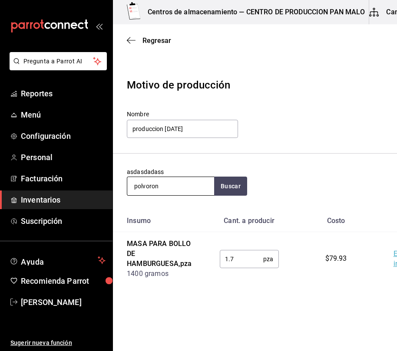
type input "polvoron"
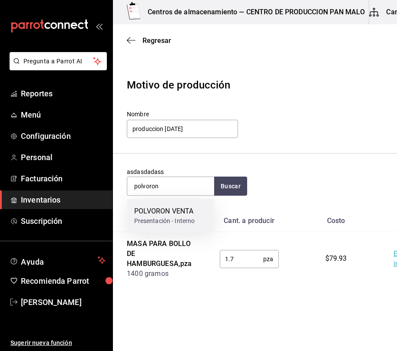
click at [163, 209] on div "POLVORON VENTA" at bounding box center [164, 211] width 61 height 10
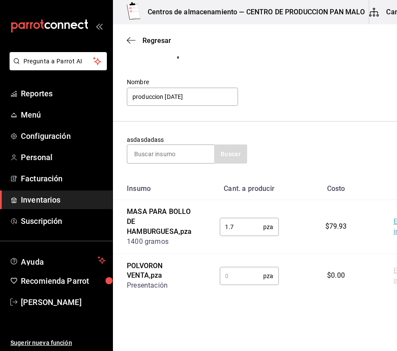
scroll to position [52, 0]
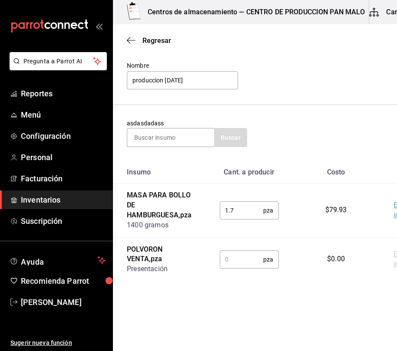
click at [234, 279] on td "pza ​" at bounding box center [249, 260] width 87 height 44
click at [234, 268] on input "text" at bounding box center [242, 259] width 44 height 17
click at [170, 135] on input at bounding box center [170, 138] width 87 height 18
click at [247, 258] on input "25" at bounding box center [242, 259] width 44 height 17
type input "2"
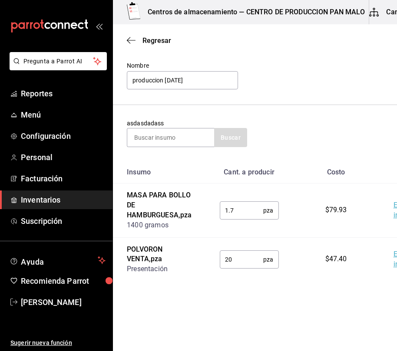
type input "2"
type input "3"
click at [187, 132] on input at bounding box center [170, 138] width 87 height 18
click at [252, 265] on input "25" at bounding box center [242, 259] width 44 height 17
type input "2"
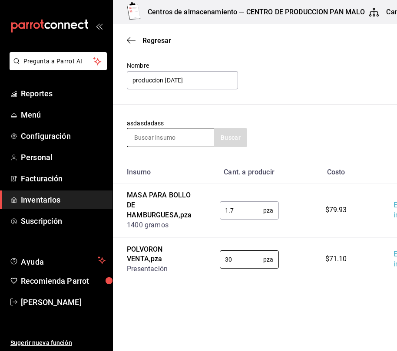
type input "30"
click at [168, 134] on input at bounding box center [170, 138] width 87 height 18
type input "tiramisu"
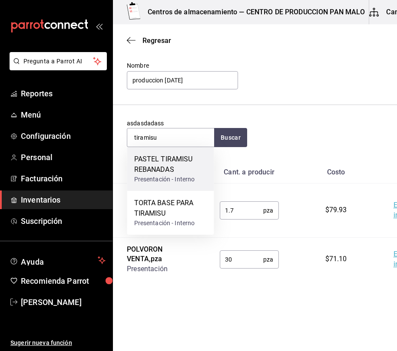
click at [170, 157] on div "PASTEL TIRAMISU REBANADAS" at bounding box center [170, 164] width 73 height 21
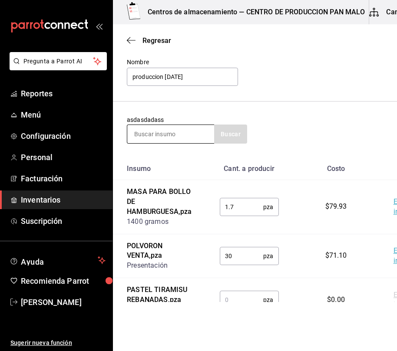
click at [182, 133] on input at bounding box center [170, 134] width 87 height 18
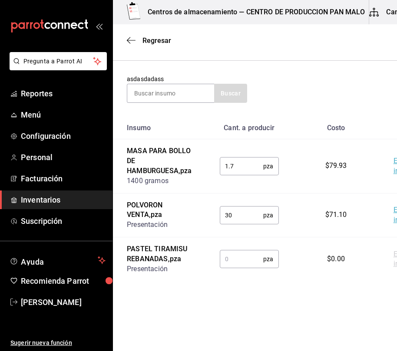
scroll to position [96, 0]
click at [230, 278] on td "pza ​" at bounding box center [249, 260] width 87 height 44
click at [217, 248] on td "pza ​" at bounding box center [249, 260] width 87 height 44
click at [226, 263] on input "text" at bounding box center [242, 259] width 44 height 17
type input "10"
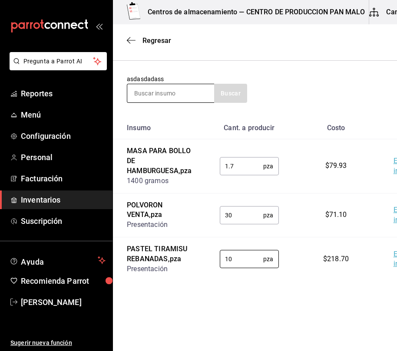
click at [197, 86] on input at bounding box center [170, 93] width 87 height 18
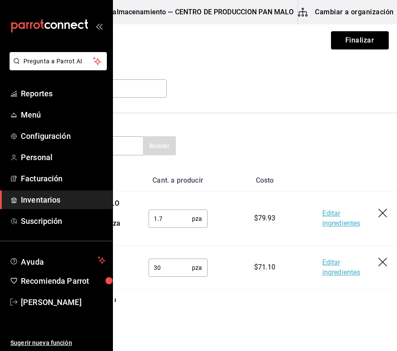
scroll to position [0, 76]
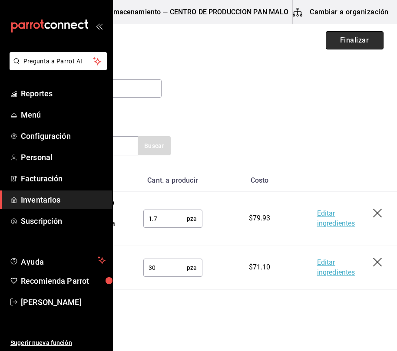
click at [342, 46] on button "Finalizar" at bounding box center [355, 40] width 58 height 18
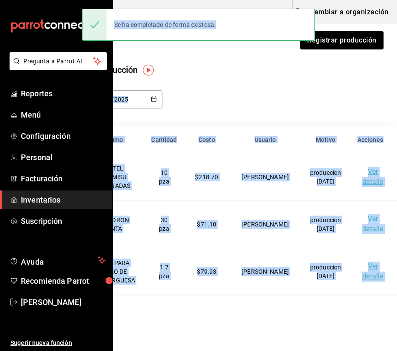
drag, startPoint x: 223, startPoint y: 18, endPoint x: 271, endPoint y: 73, distance: 72.9
click at [271, 73] on div "Pregunta a Parrot AI Reportes Menú Configuración Personal Facturación Inventari…" at bounding box center [122, 151] width 397 height 302
click at [266, 73] on div "Evento de producción" at bounding box center [217, 69] width 326 height 13
